Goal: Information Seeking & Learning: Learn about a topic

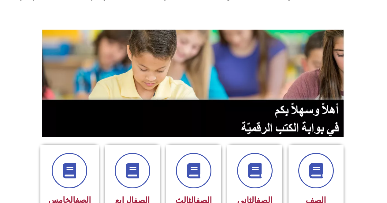
scroll to position [92, 0]
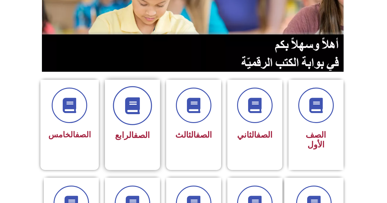
click at [144, 114] on span at bounding box center [132, 105] width 39 height 39
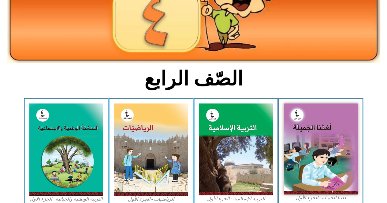
scroll to position [122, 0]
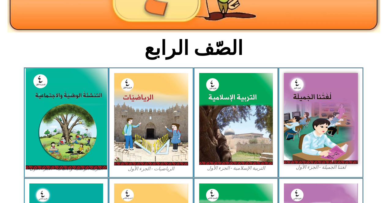
click at [82, 114] on img at bounding box center [65, 118] width 81 height 101
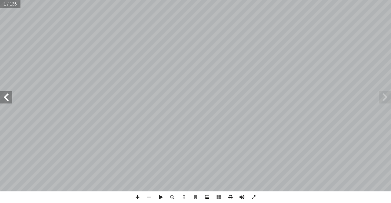
click at [209, 197] on span at bounding box center [207, 198] width 12 height 12
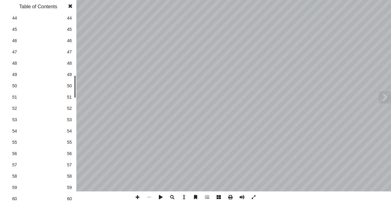
click at [70, 190] on span "59" at bounding box center [69, 188] width 5 height 6
click at [72, 6] on span at bounding box center [70, 6] width 11 height 12
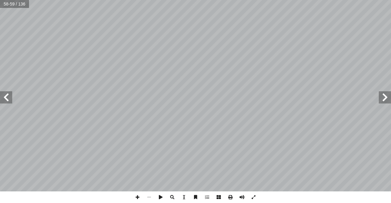
click at [10, 95] on span at bounding box center [6, 97] width 12 height 12
click at [138, 198] on span at bounding box center [138, 198] width 12 height 12
click at [5, 96] on span at bounding box center [6, 97] width 12 height 12
click at [11, 100] on span at bounding box center [6, 97] width 12 height 12
click at [138, 198] on span at bounding box center [138, 198] width 12 height 12
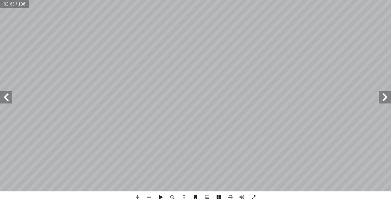
click at [378, 56] on html "الصفحة الرئيسية الصف الأول الصف الثاني الصف الثالث الصف الرابع الصف الخامس الصف…" at bounding box center [195, 28] width 391 height 56
click at [5, 97] on span at bounding box center [6, 97] width 12 height 12
click at [135, 198] on span at bounding box center [138, 198] width 12 height 12
click at [12, 102] on span at bounding box center [6, 97] width 12 height 12
click at [150, 200] on span at bounding box center [149, 198] width 12 height 12
